Goal: Transaction & Acquisition: Book appointment/travel/reservation

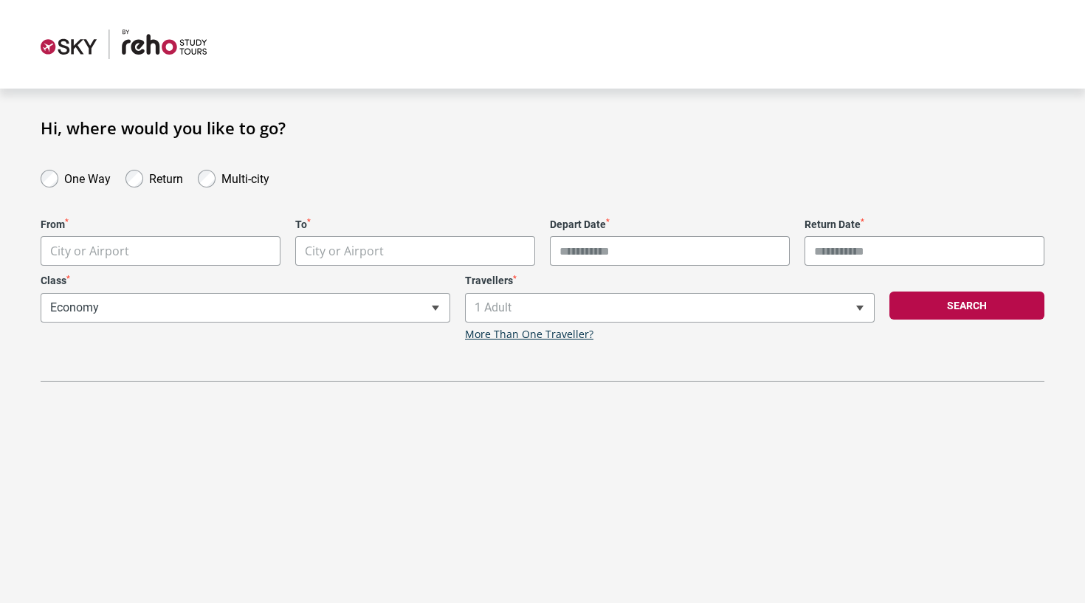
click at [141, 41] on img at bounding box center [124, 45] width 166 height 30
click at [255, 257] on body "**********" at bounding box center [542, 301] width 1085 height 603
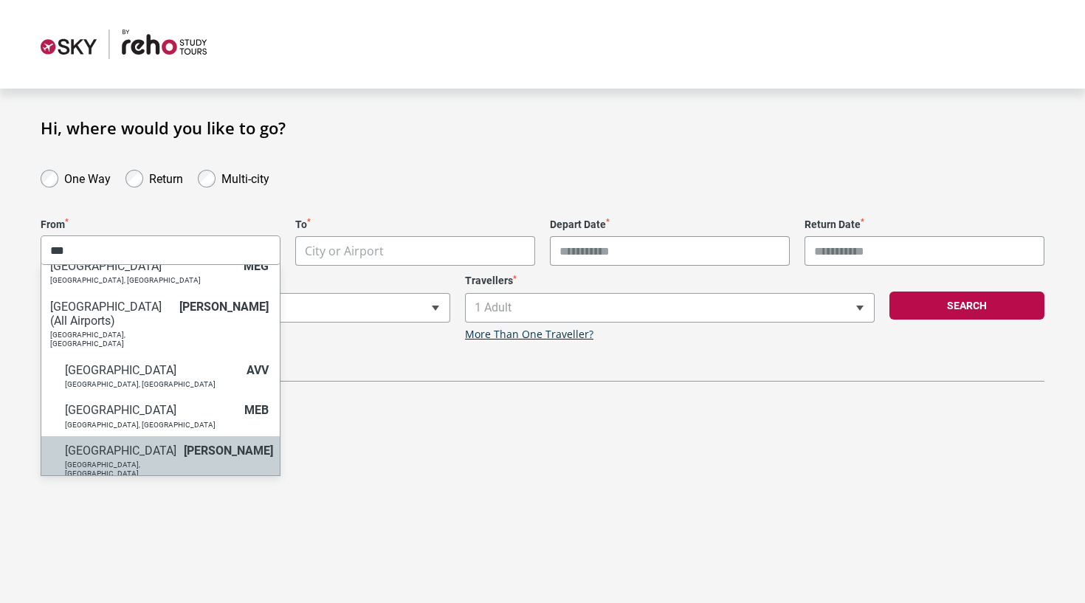
scroll to position [83, 0]
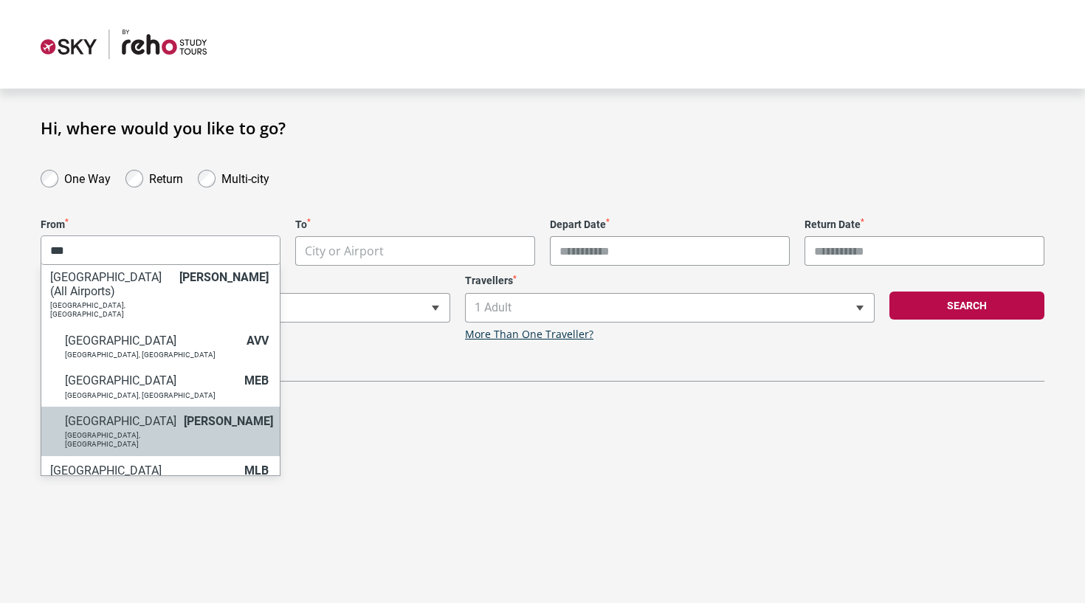
type input "***"
select select "MELA"
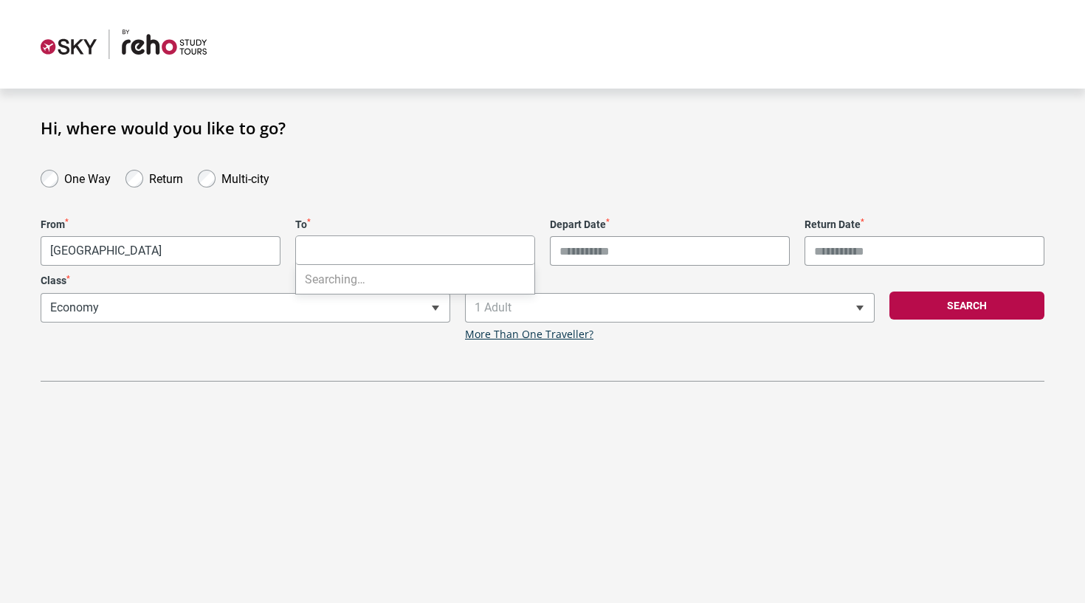
click at [379, 254] on body "**********" at bounding box center [542, 301] width 1085 height 603
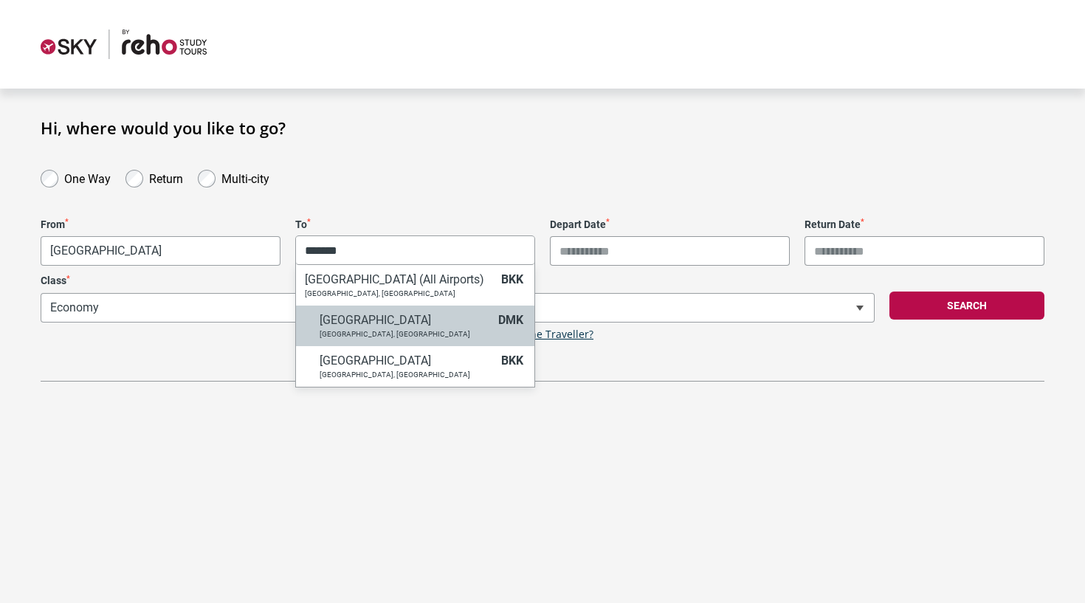
type input "*******"
select select "DMKA"
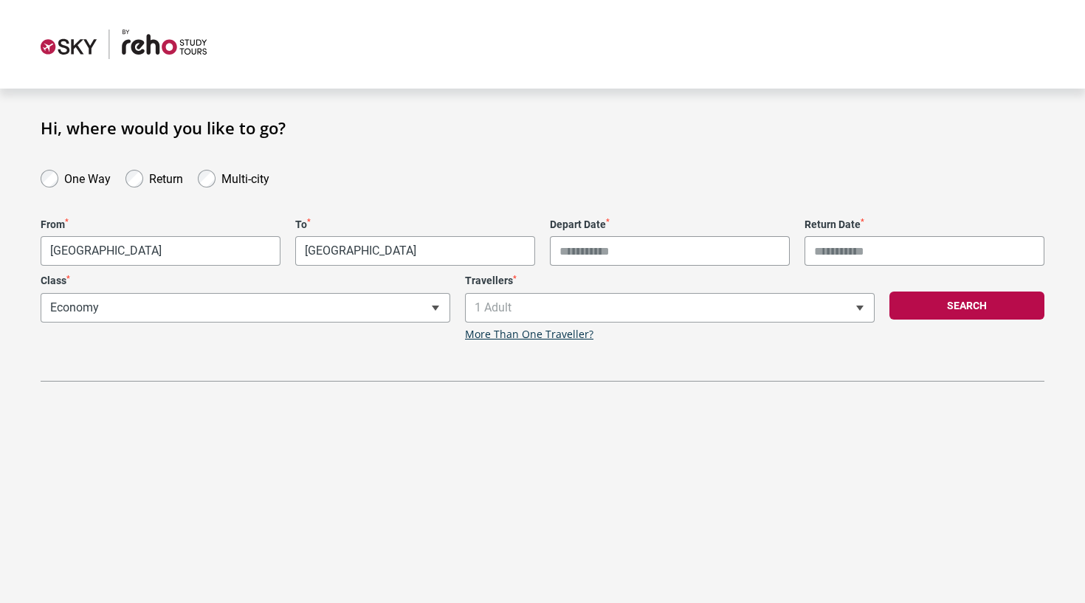
click at [650, 249] on input "Depart Date *" at bounding box center [670, 251] width 240 height 30
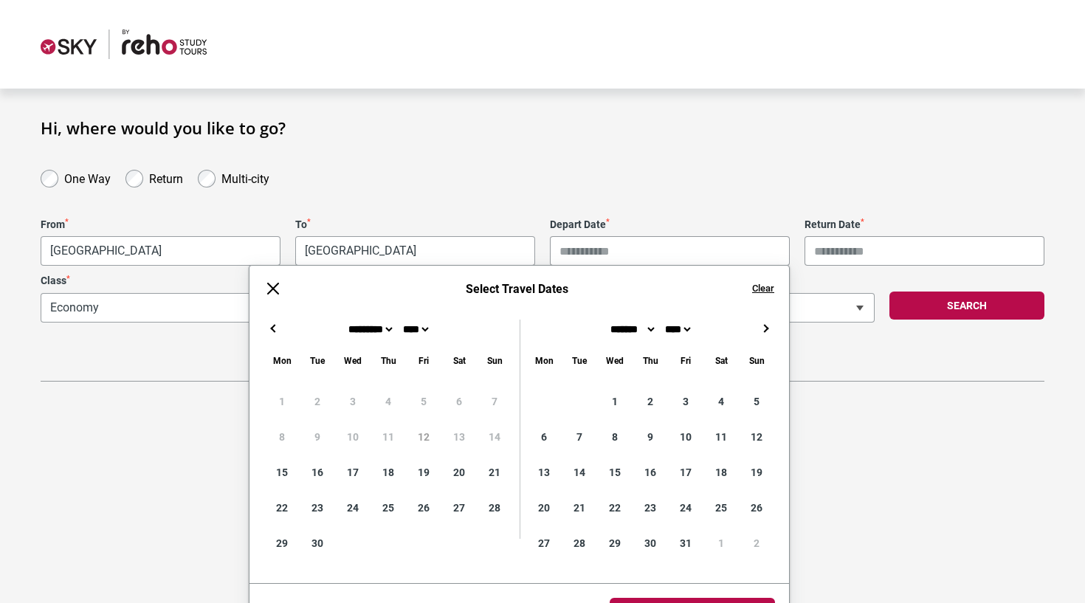
click at [762, 324] on button "→" at bounding box center [765, 328] width 18 height 18
type input "**********"
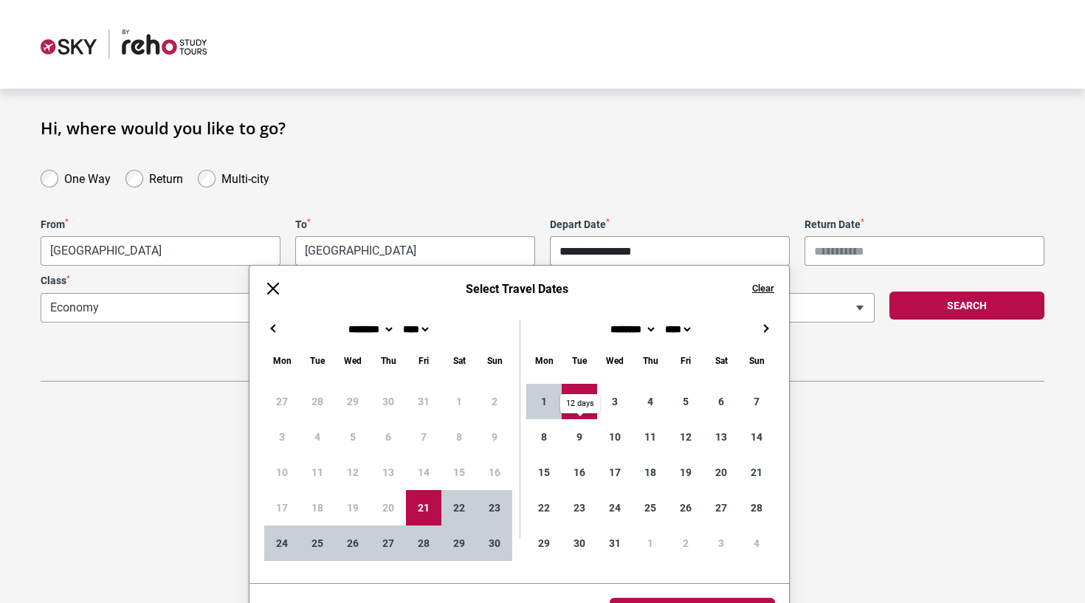
type input "**********"
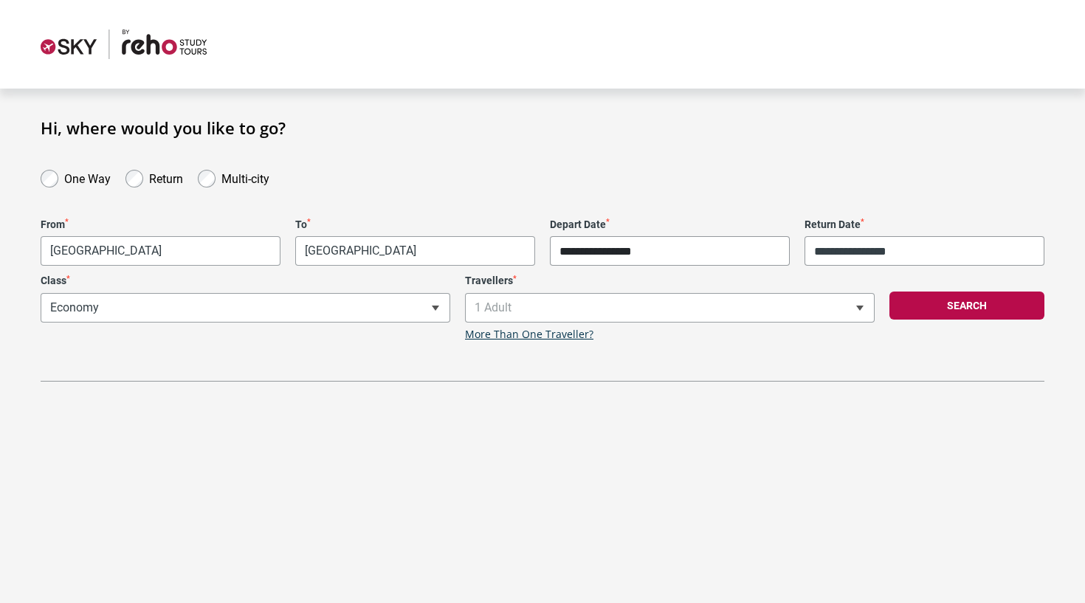
scroll to position [0, 0]
click at [668, 584] on body "**********" at bounding box center [542, 301] width 1085 height 603
click at [950, 308] on button "Search" at bounding box center [966, 305] width 155 height 28
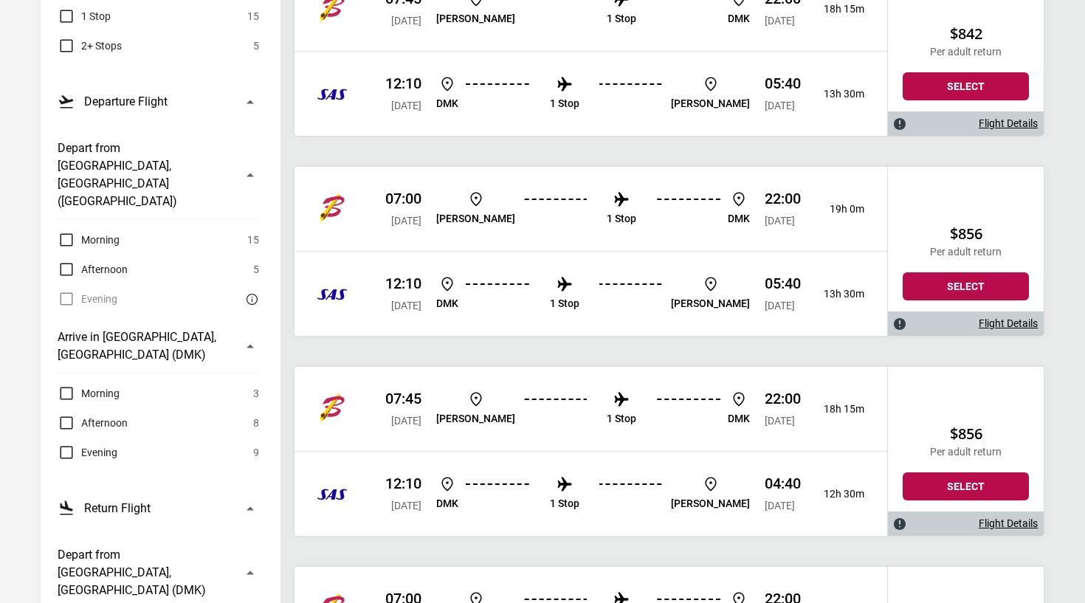
scroll to position [343, 0]
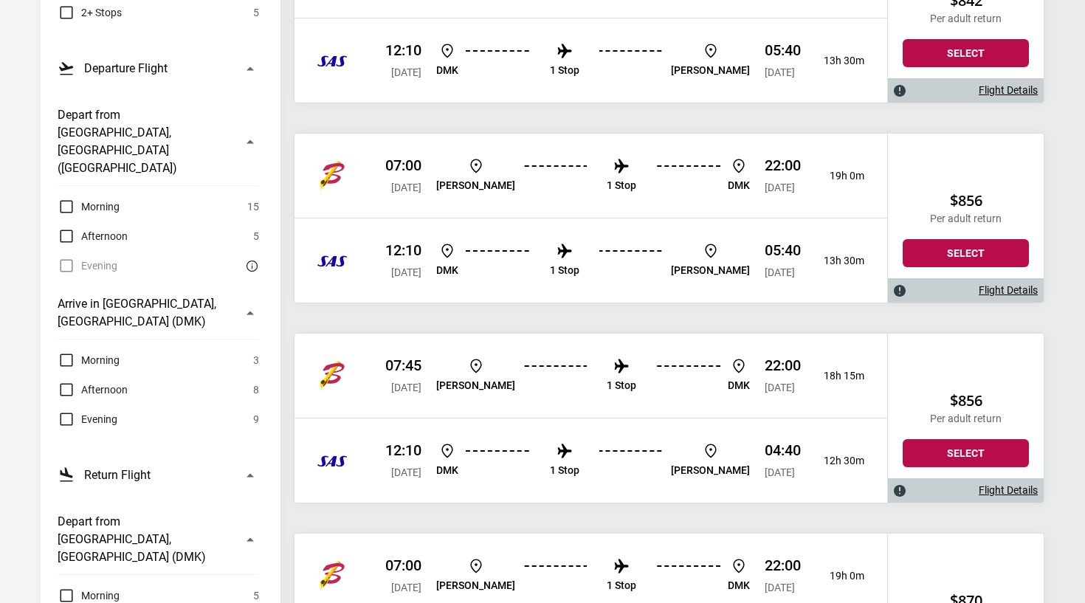
click at [99, 381] on span "Afternoon" at bounding box center [104, 390] width 46 height 18
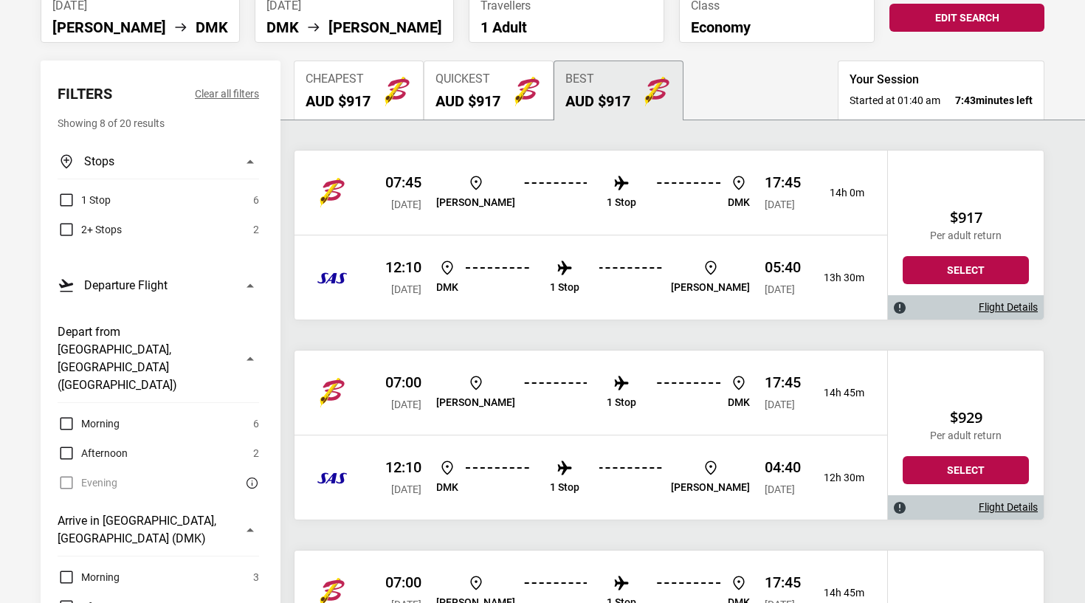
scroll to position [125, 0]
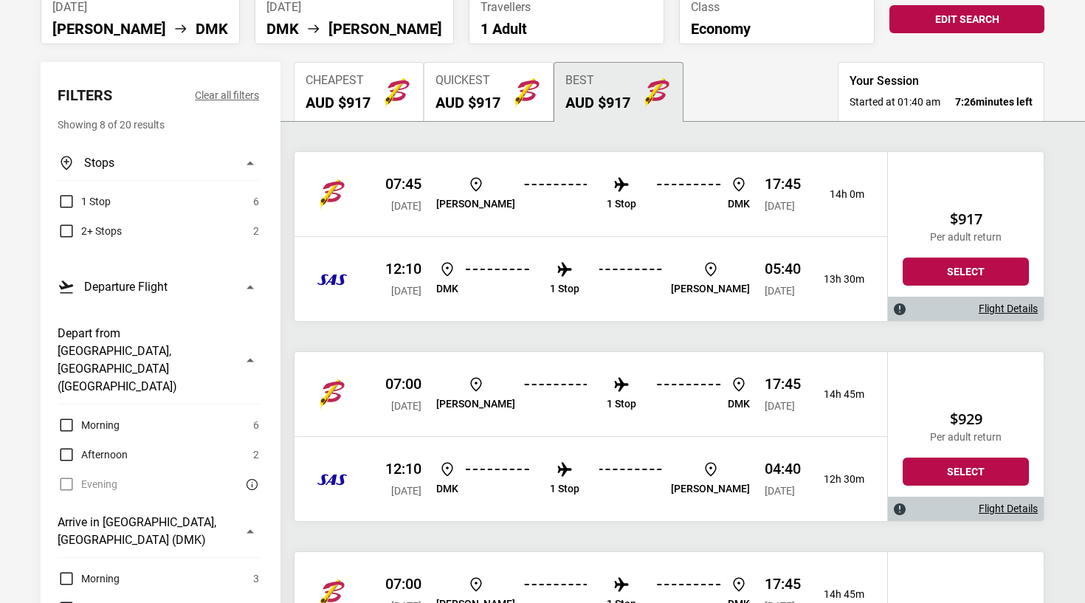
click at [606, 198] on p "1 Stop" at bounding box center [621, 204] width 30 height 13
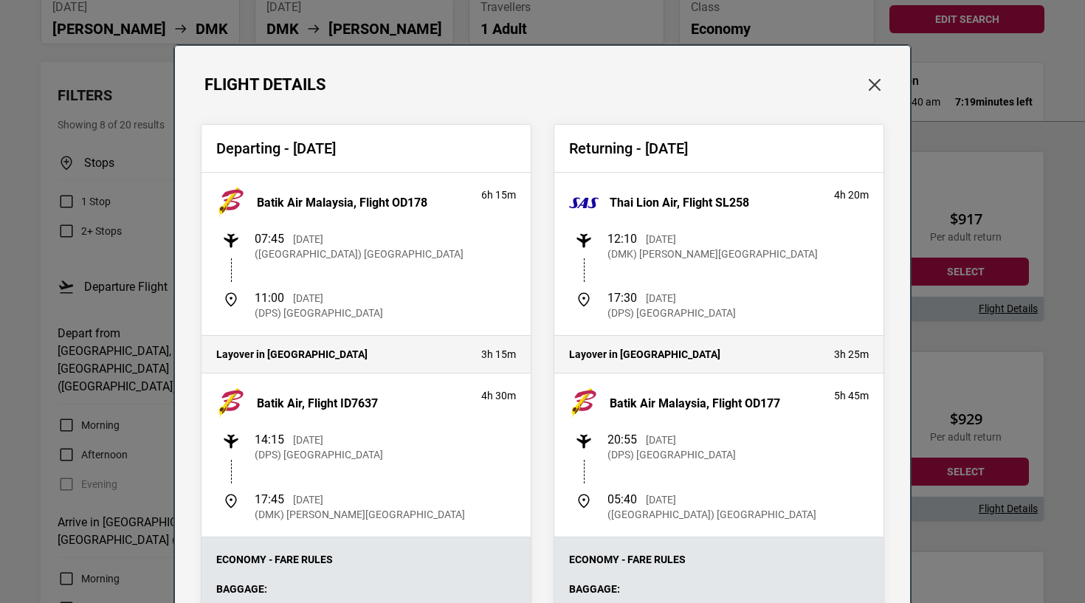
click at [866, 85] on button "Close" at bounding box center [874, 84] width 19 height 19
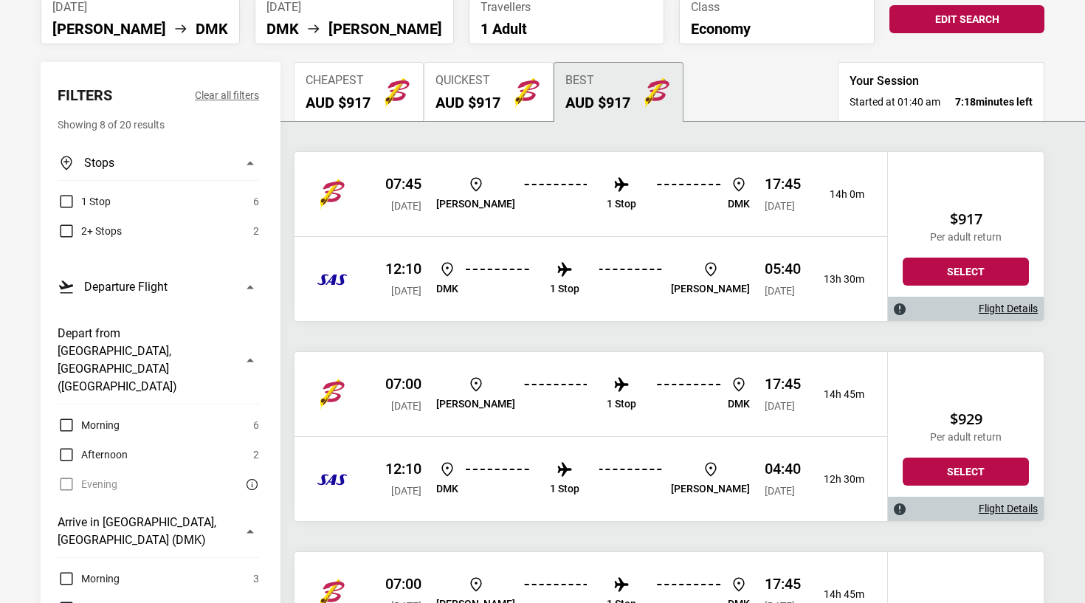
click at [612, 389] on img at bounding box center [621, 385] width 18 height 18
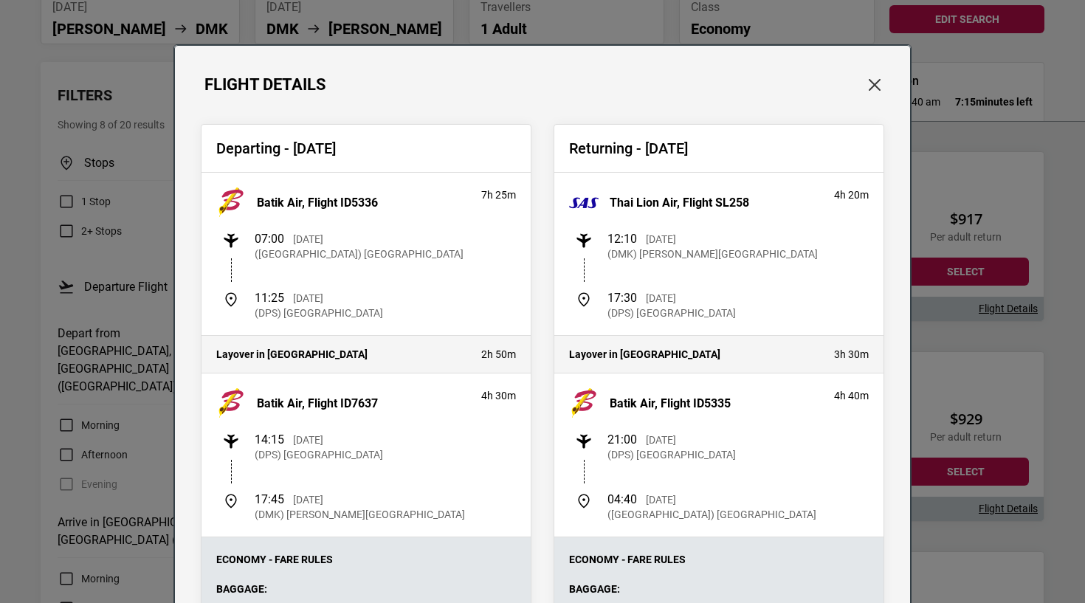
click at [868, 86] on button "Close" at bounding box center [874, 84] width 19 height 19
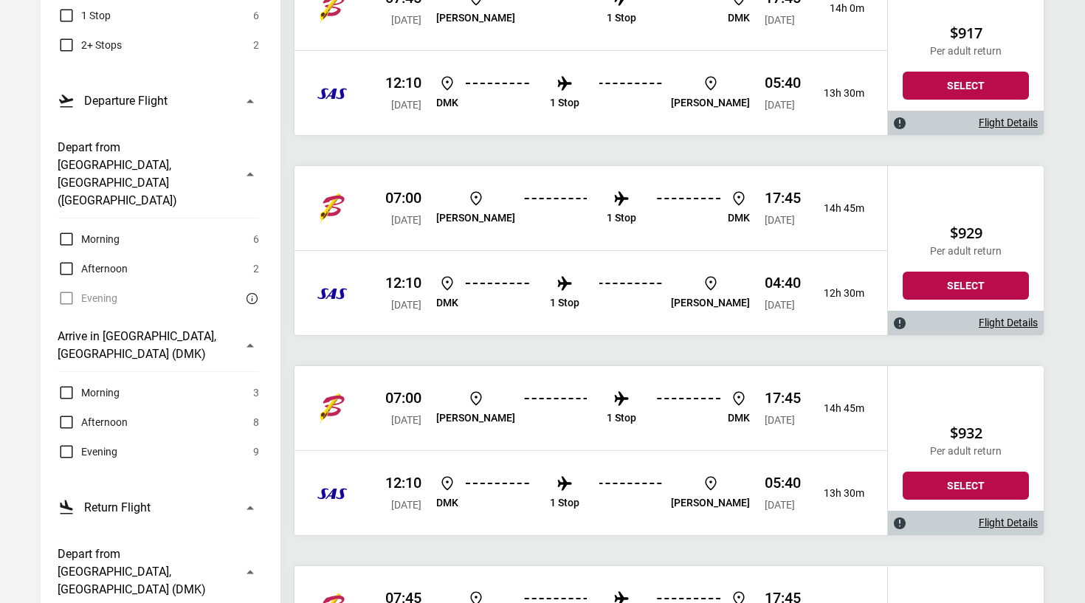
scroll to position [313, 0]
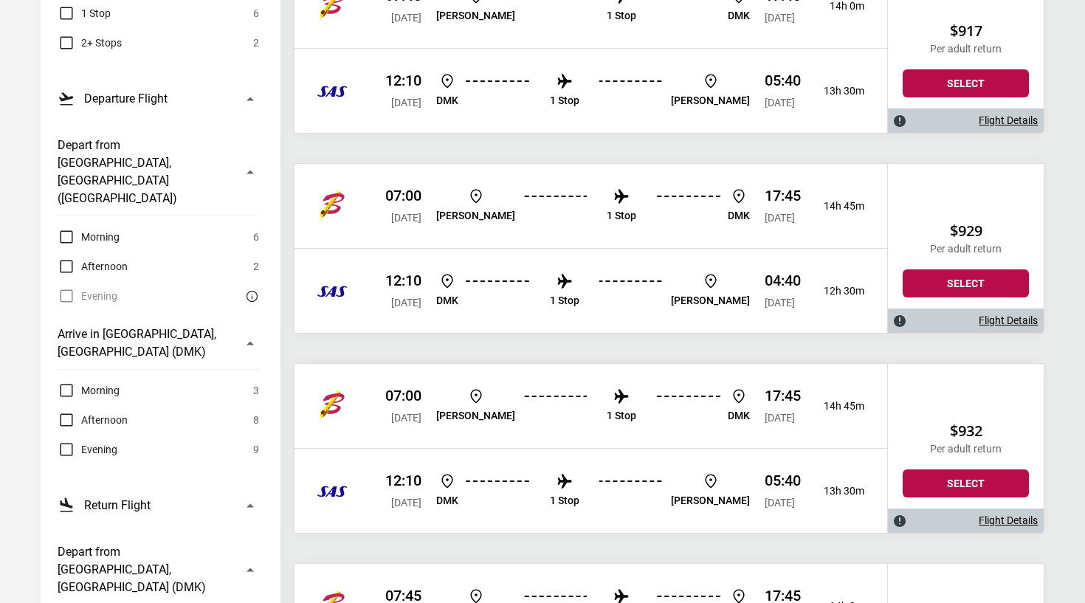
click at [597, 384] on div "07:00 [DATE] [PERSON_NAME] 1 Stop DMK 17:45 [DATE] 14h 45m" at bounding box center [590, 406] width 592 height 84
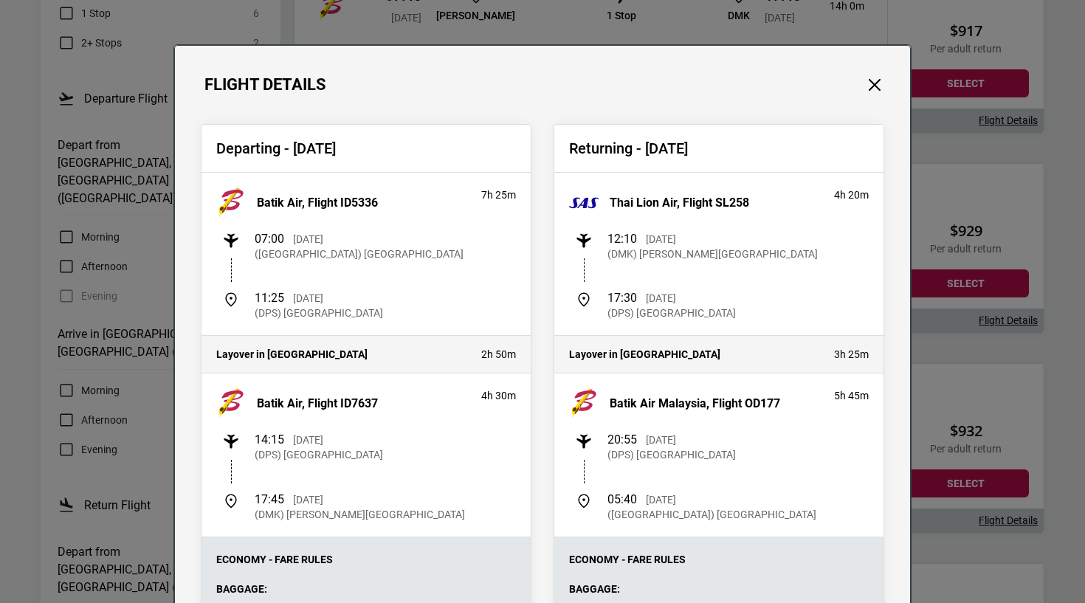
click at [874, 72] on div "Flight Details" at bounding box center [542, 70] width 735 height 49
click at [879, 74] on div "Flight Details" at bounding box center [542, 70] width 735 height 49
click at [876, 83] on button "Close" at bounding box center [874, 84] width 19 height 19
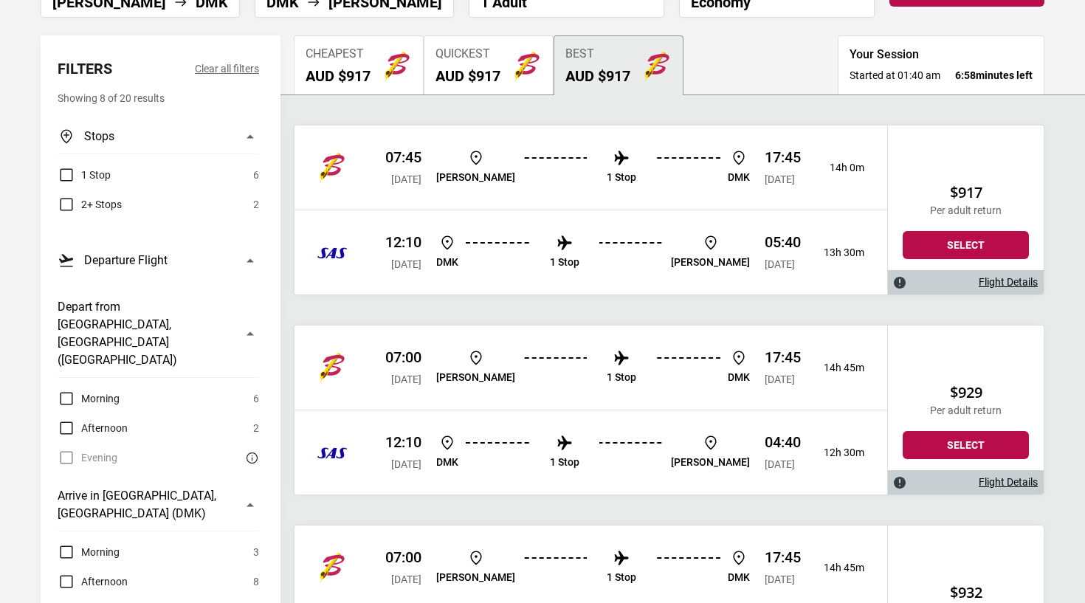
scroll to position [331, 0]
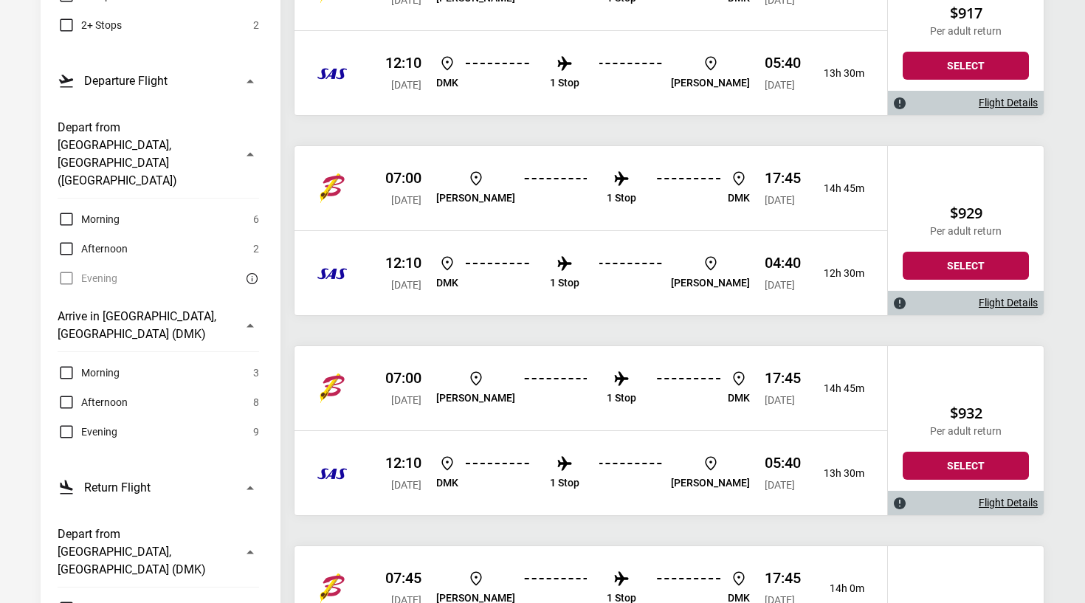
click at [77, 393] on label "Afternoon" at bounding box center [93, 402] width 70 height 18
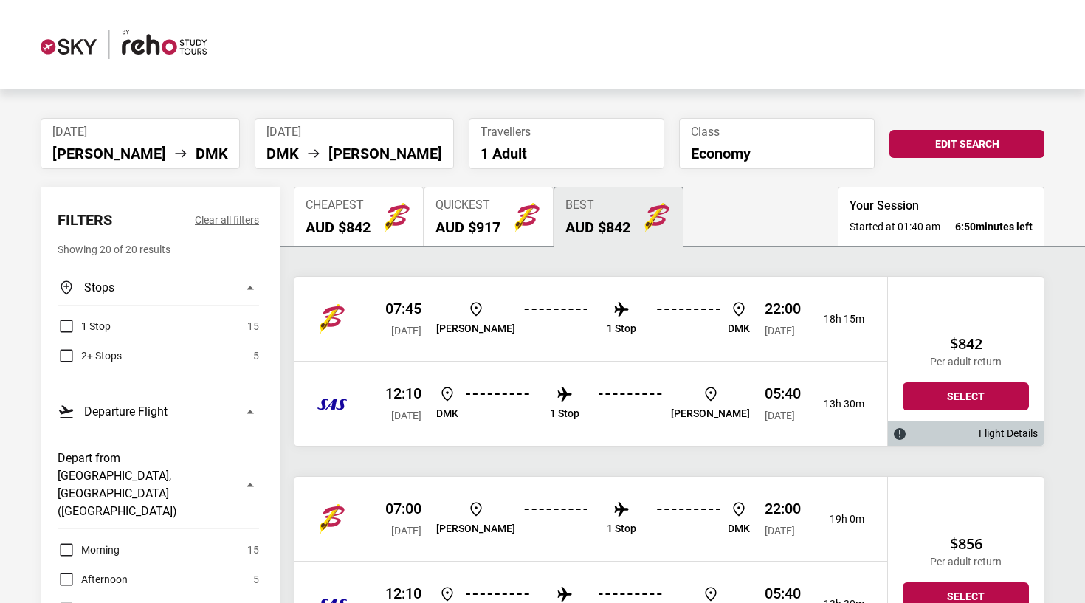
scroll to position [0, 0]
click at [217, 285] on button "Stops" at bounding box center [158, 287] width 201 height 35
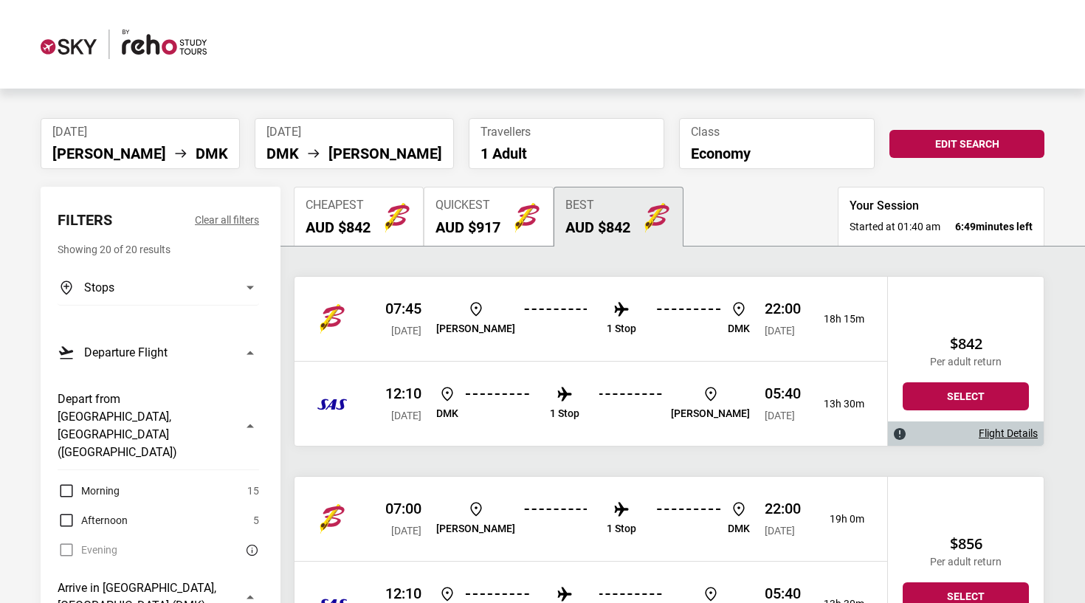
click at [217, 285] on button "Stops" at bounding box center [158, 287] width 201 height 35
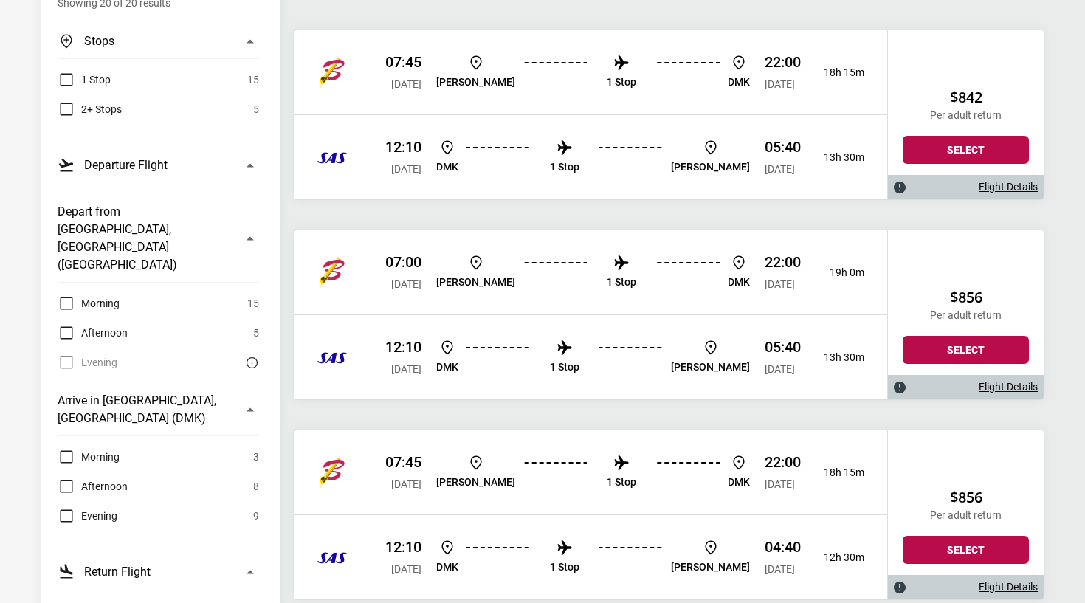
scroll to position [284, 0]
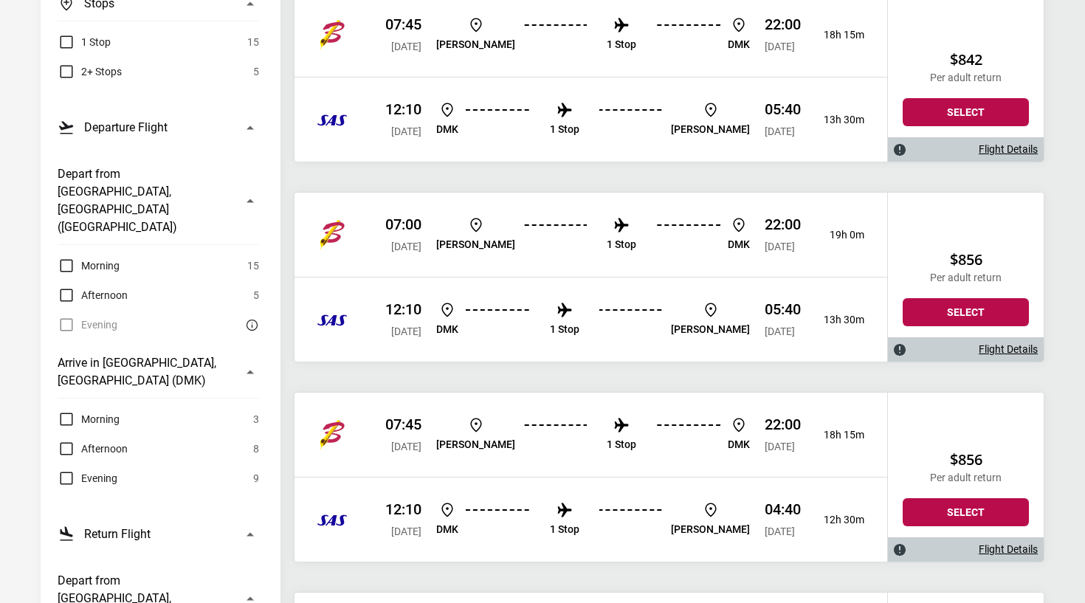
click at [96, 440] on span "Afternoon" at bounding box center [104, 449] width 46 height 18
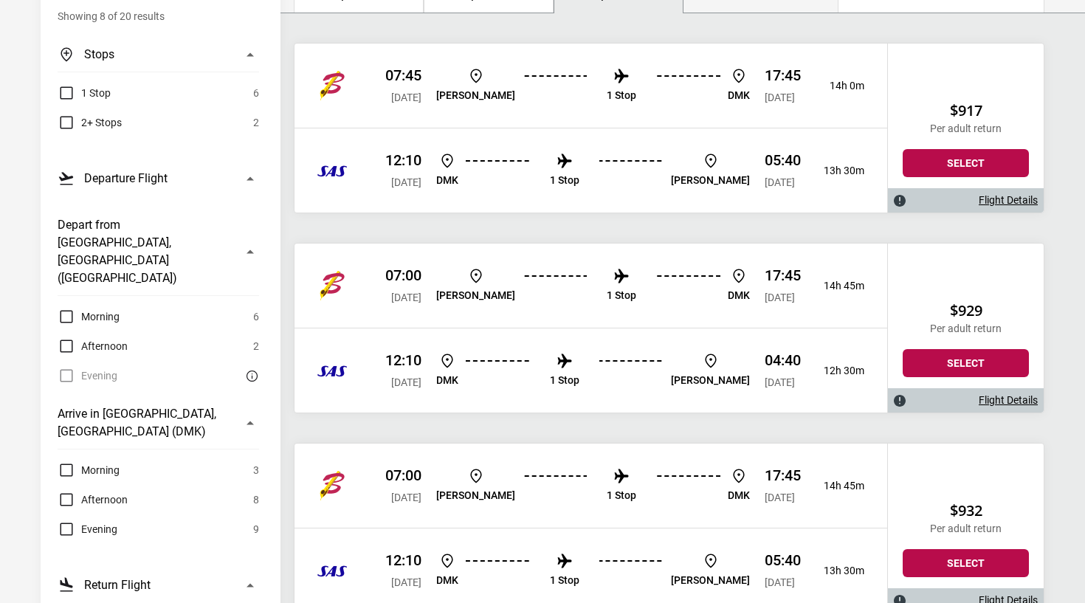
scroll to position [232, 0]
click at [632, 89] on ul "[PERSON_NAME] 1 Stop DMK" at bounding box center [593, 87] width 314 height 38
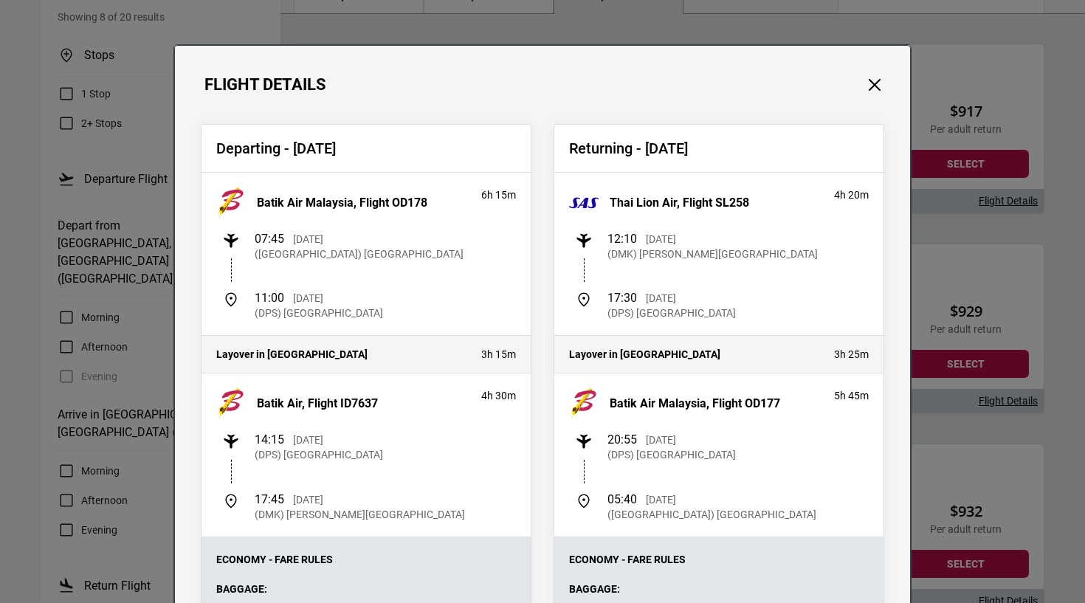
scroll to position [0, 0]
click at [868, 86] on button "Close" at bounding box center [874, 84] width 19 height 19
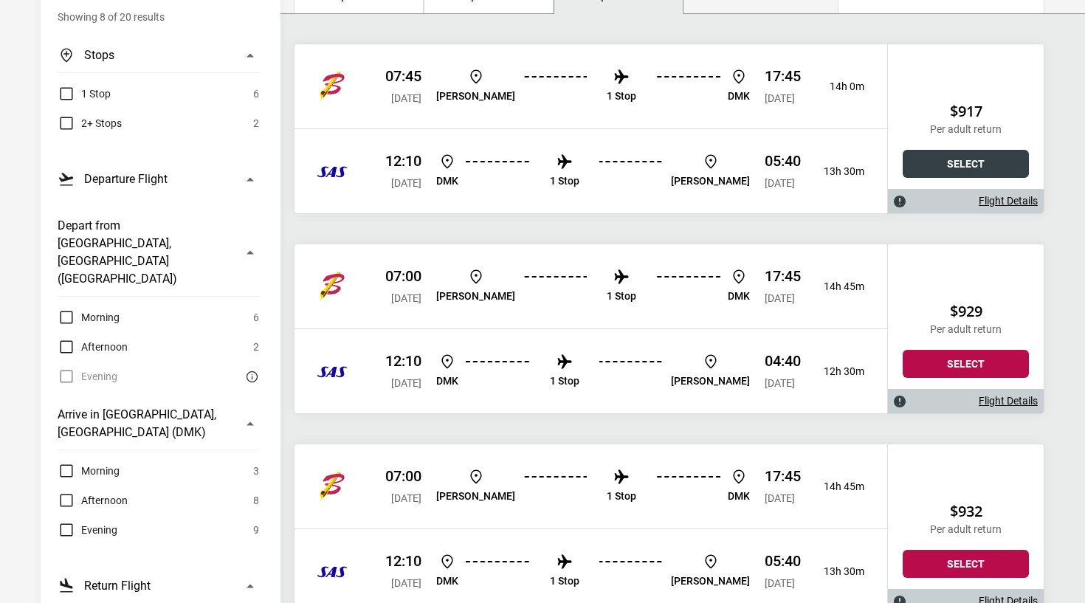
click at [950, 163] on button "Select" at bounding box center [965, 164] width 126 height 28
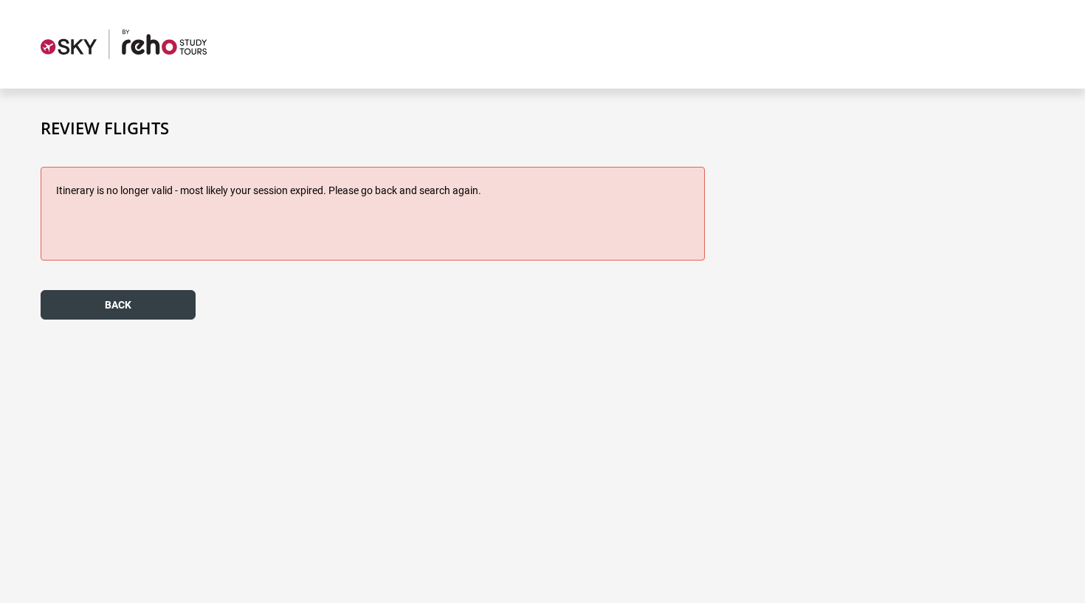
click at [167, 305] on button "back" at bounding box center [118, 305] width 155 height 30
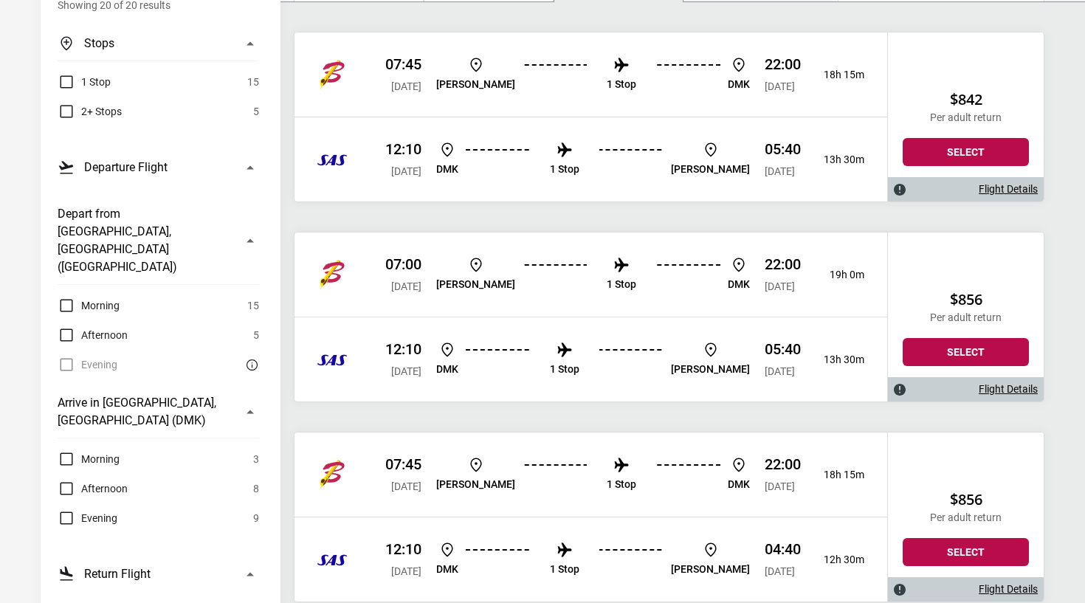
scroll to position [291, 0]
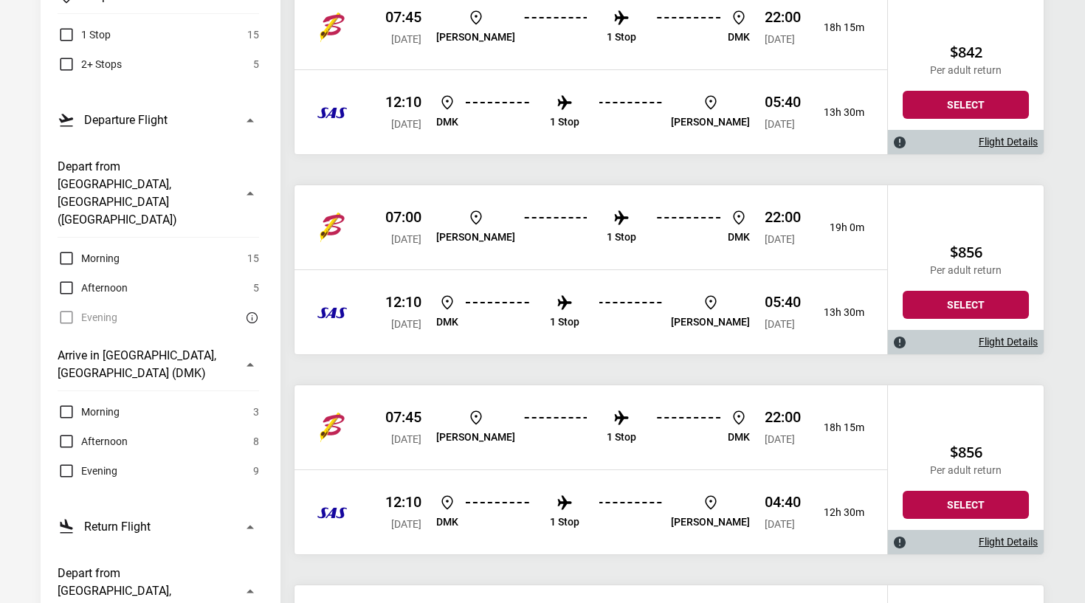
click at [108, 432] on span "Afternoon" at bounding box center [104, 441] width 46 height 18
click at [1023, 100] on button "Select" at bounding box center [965, 105] width 126 height 28
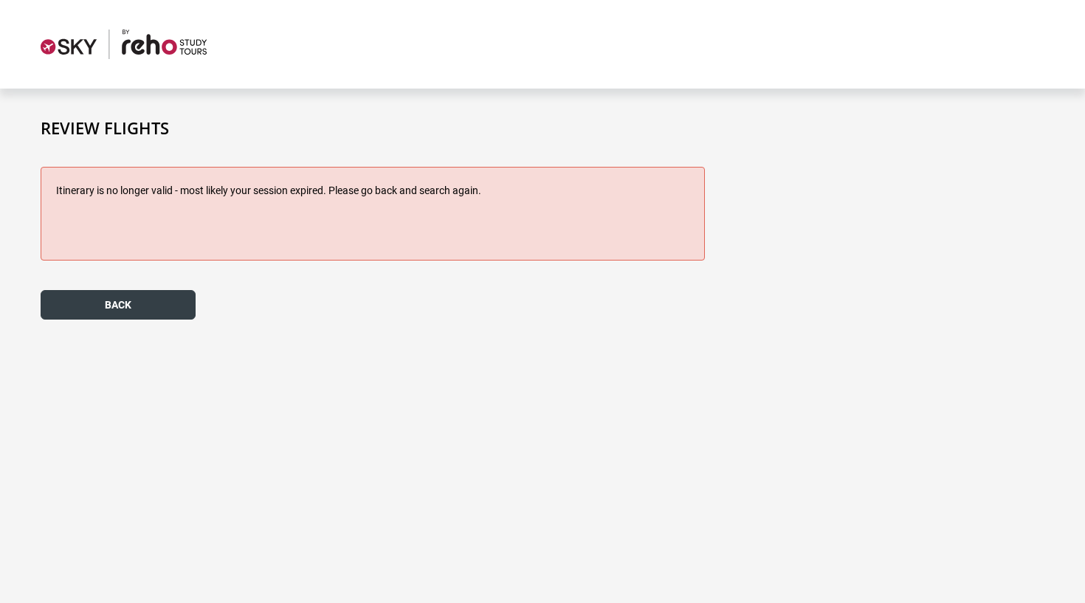
click at [142, 306] on button "back" at bounding box center [118, 305] width 155 height 30
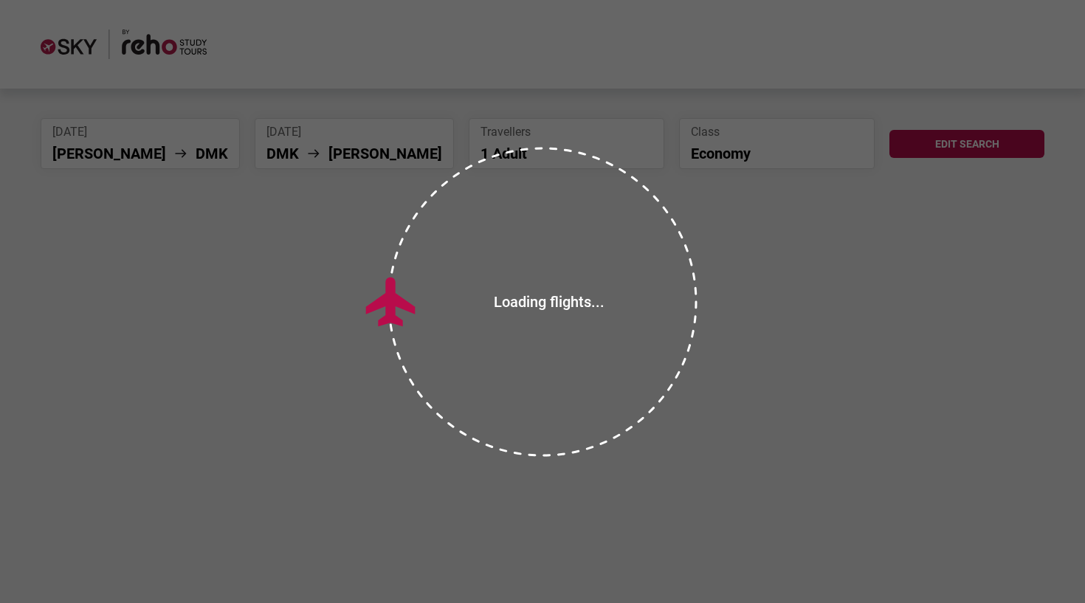
scroll to position [18, 0]
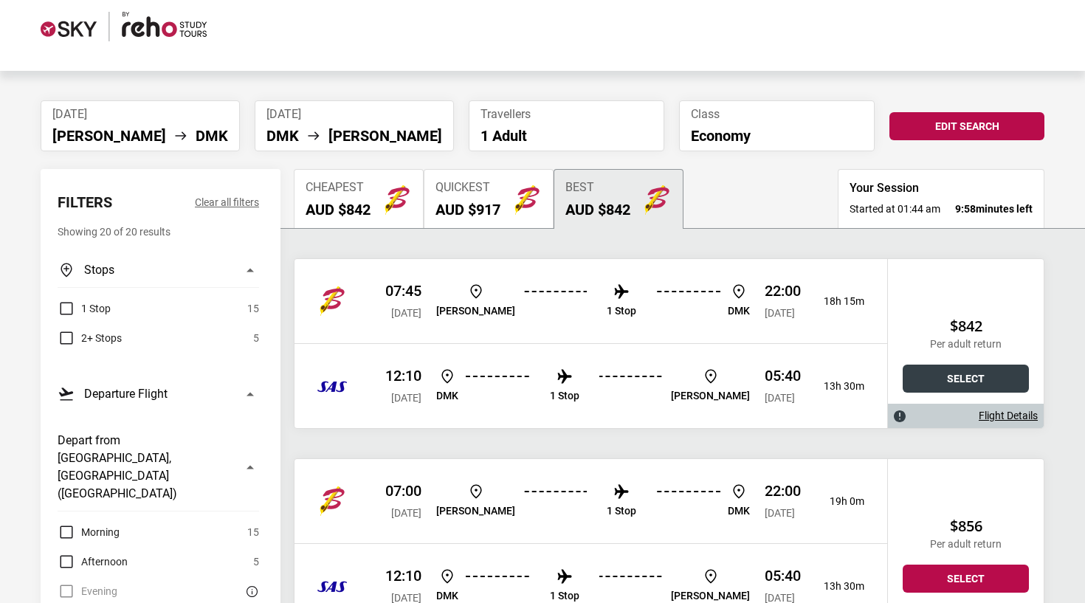
click at [925, 377] on button "Select" at bounding box center [965, 378] width 126 height 28
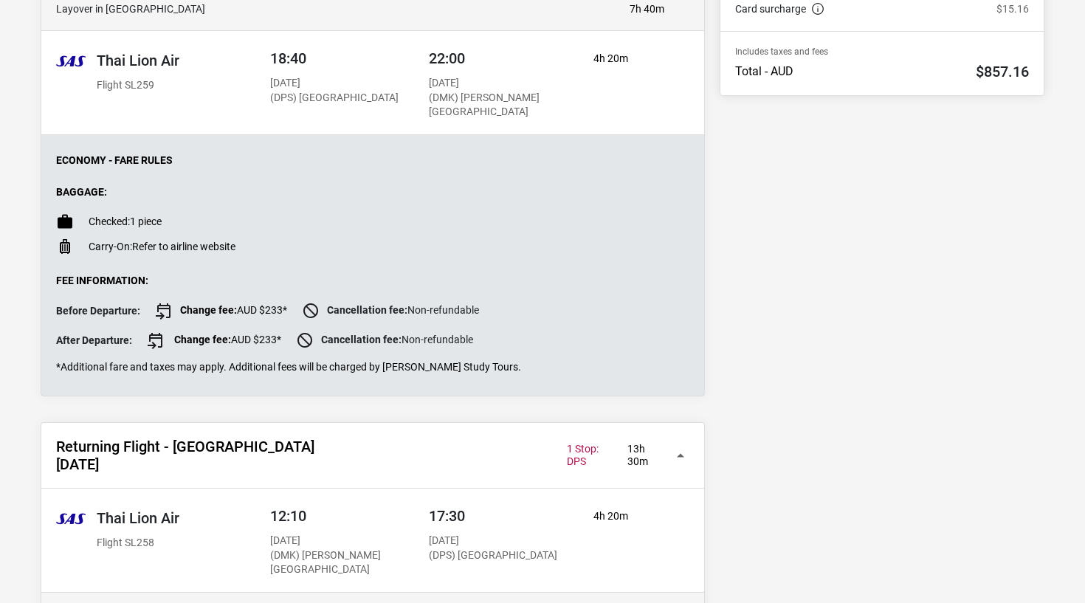
scroll to position [736, 0]
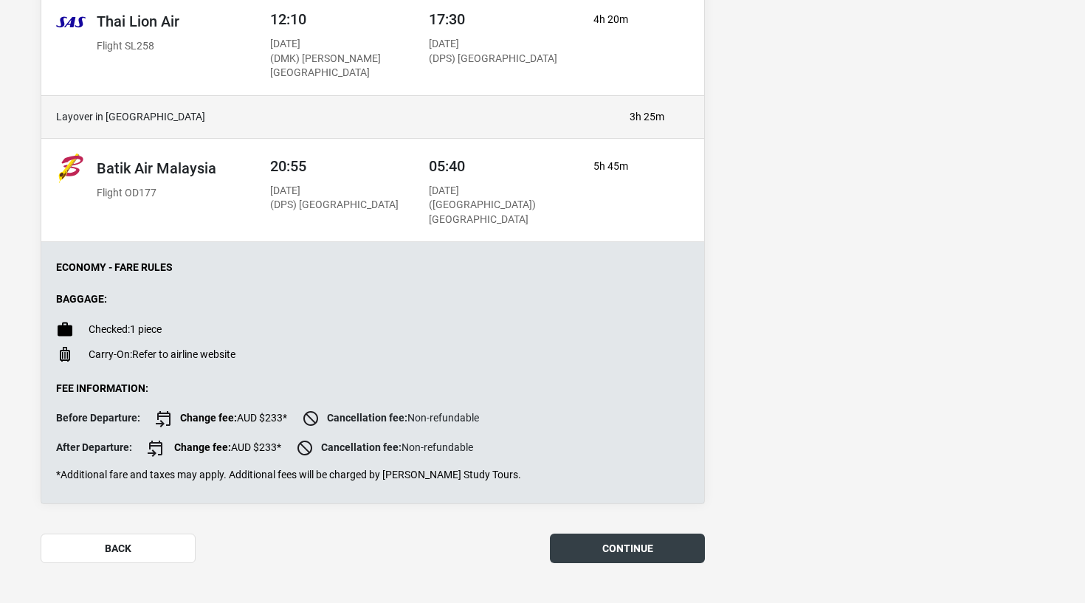
click at [679, 533] on button "continue" at bounding box center [627, 548] width 155 height 30
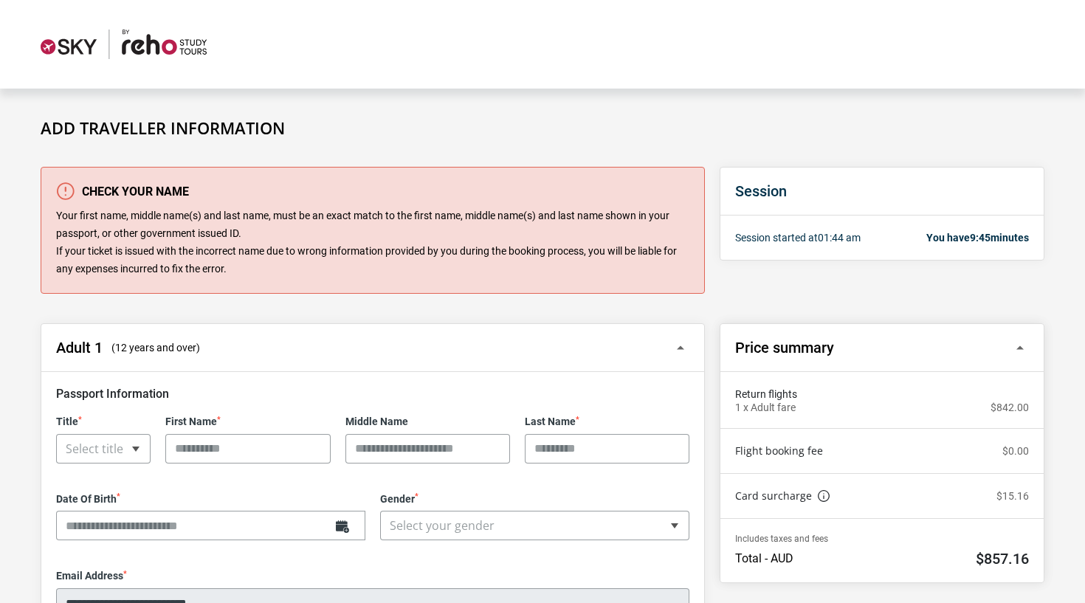
click at [202, 44] on img at bounding box center [124, 45] width 166 height 30
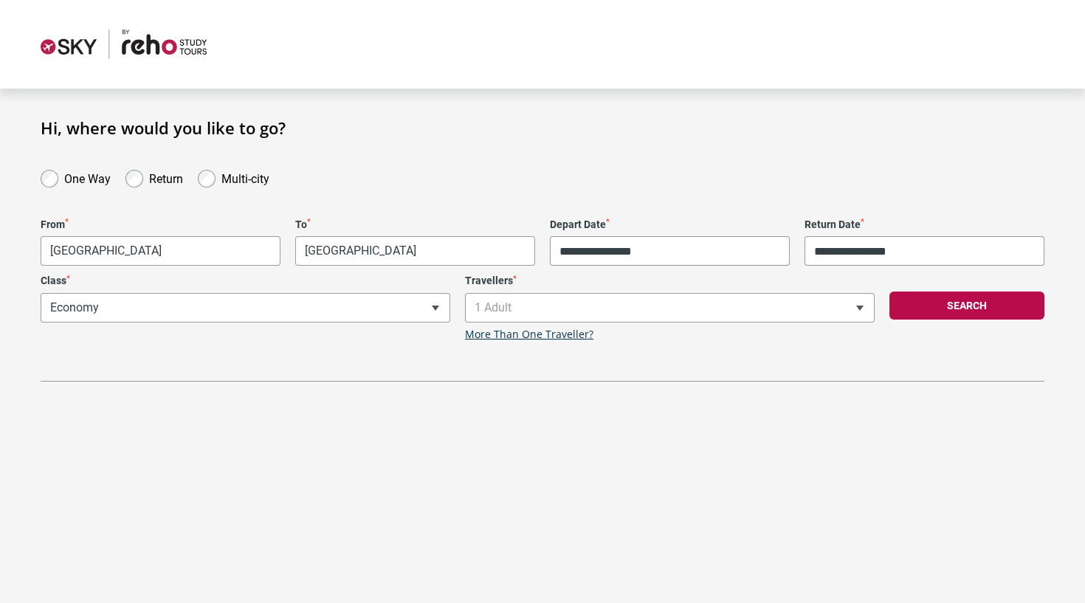
click at [161, 45] on img at bounding box center [124, 45] width 166 height 30
